Goal: Information Seeking & Learning: Check status

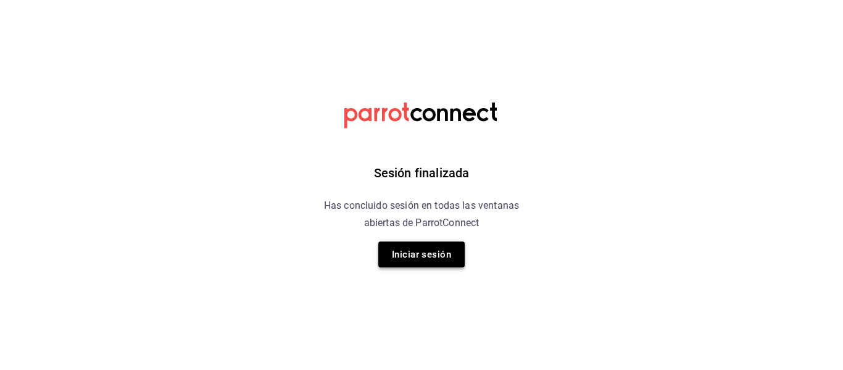
click at [409, 247] on button "Iniciar sesión" at bounding box center [421, 254] width 86 height 26
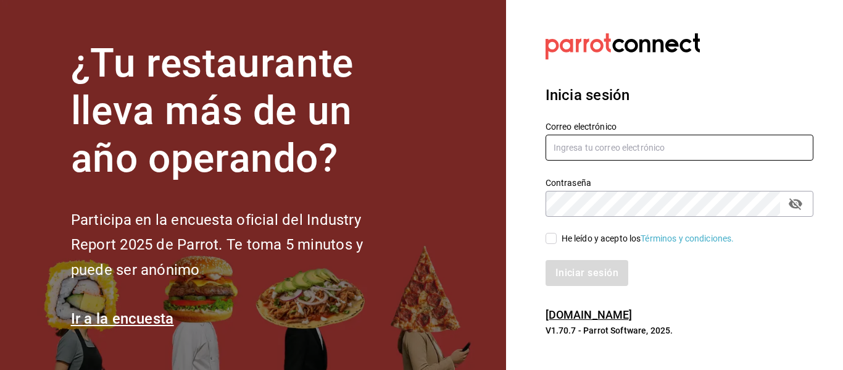
type input "animal.puebla@grupocosteno.com"
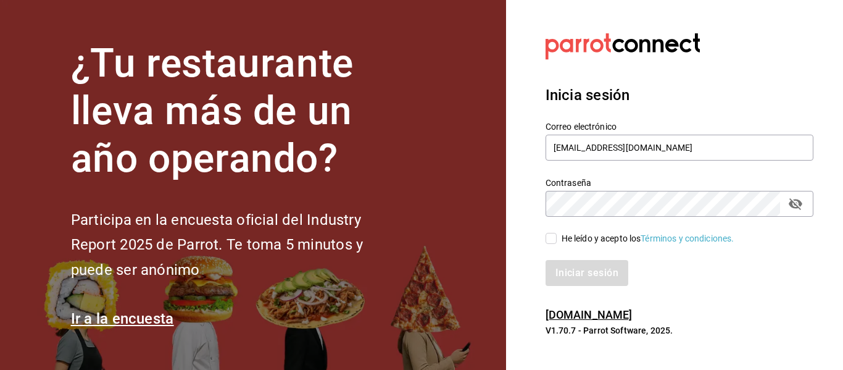
click at [552, 239] on input "He leído y acepto los Términos y condiciones." at bounding box center [551, 238] width 11 height 11
checkbox input "true"
click at [559, 272] on button "Iniciar sesión" at bounding box center [588, 273] width 84 height 26
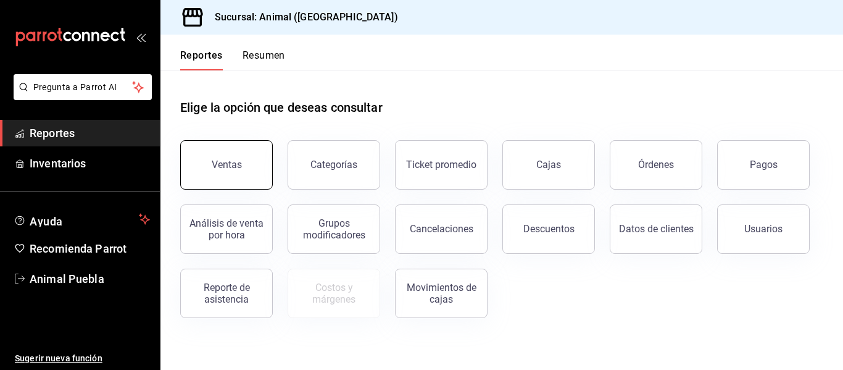
click at [247, 159] on button "Ventas" at bounding box center [226, 164] width 93 height 49
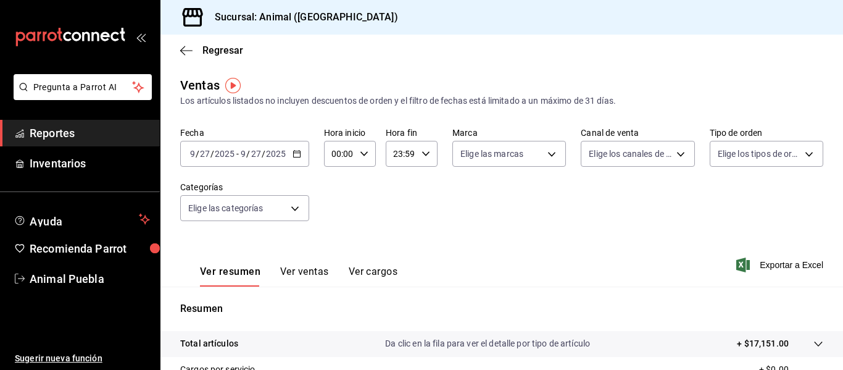
click at [296, 158] on div "[DATE] [DATE] - [DATE] [DATE]" at bounding box center [244, 154] width 129 height 26
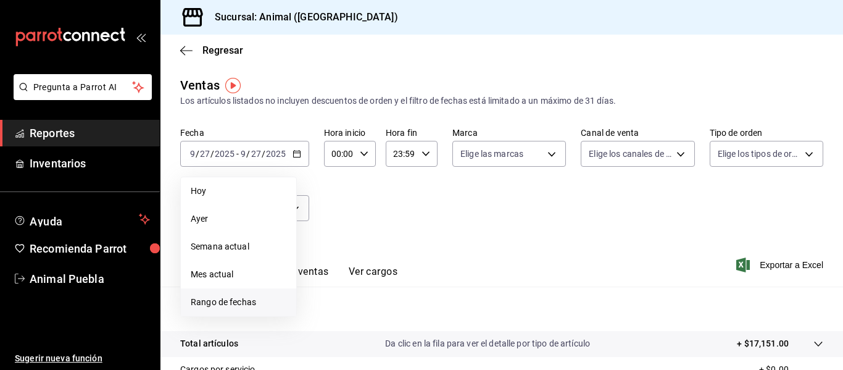
click at [237, 302] on span "Rango de fechas" at bounding box center [239, 302] width 96 height 13
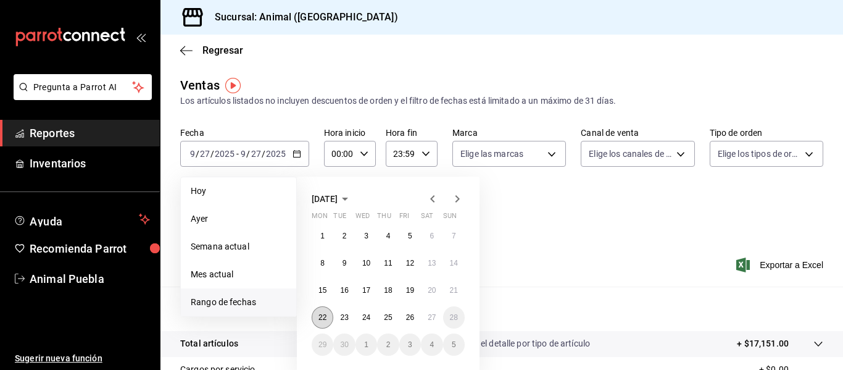
click at [320, 320] on abbr "22" at bounding box center [322, 317] width 8 height 9
click at [436, 322] on button "27" at bounding box center [432, 317] width 22 height 22
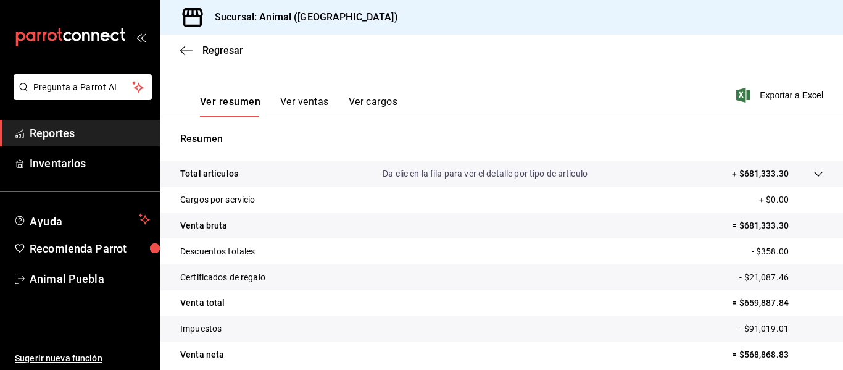
scroll to position [222, 0]
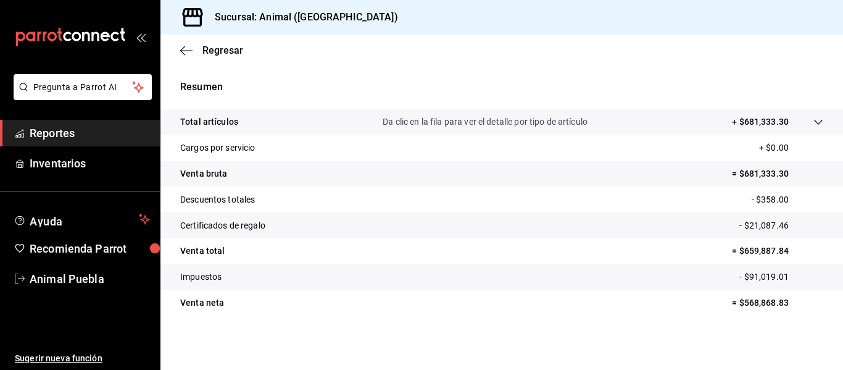
click at [746, 124] on p "+ $681,333.30" at bounding box center [760, 121] width 57 height 13
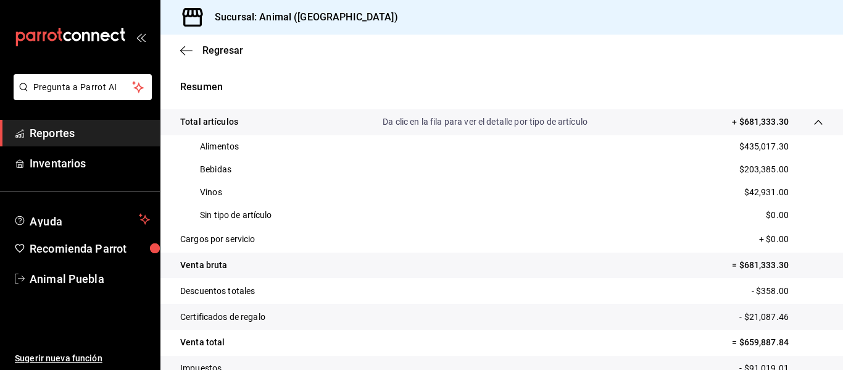
click at [459, 23] on div "Sucursal: Animal ([GEOGRAPHIC_DATA])" at bounding box center [501, 17] width 683 height 35
click at [515, 49] on div "Regresar" at bounding box center [501, 50] width 683 height 31
drag, startPoint x: 580, startPoint y: 38, endPoint x: 439, endPoint y: 273, distance: 274.6
click at [580, 38] on div "Regresar" at bounding box center [501, 50] width 683 height 31
